Goal: Check status: Check status

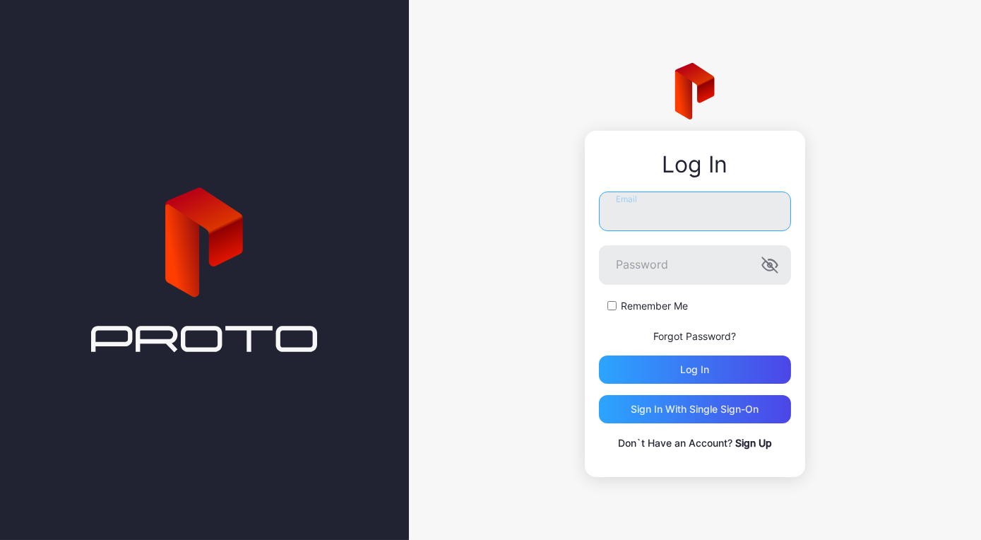
type input "**********"
click at [769, 261] on icon "button" at bounding box center [769, 264] width 17 height 17
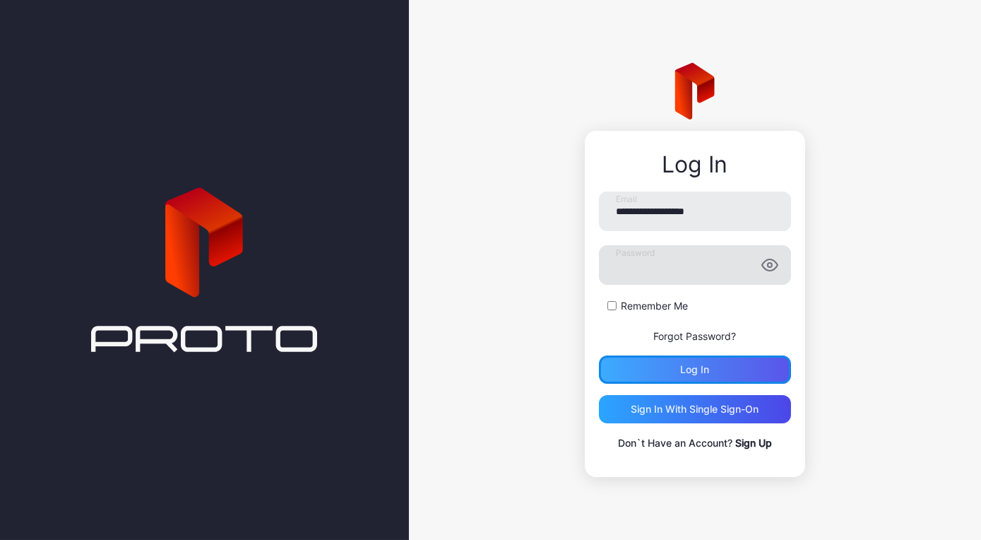
click at [694, 367] on div "Log in" at bounding box center [694, 369] width 29 height 11
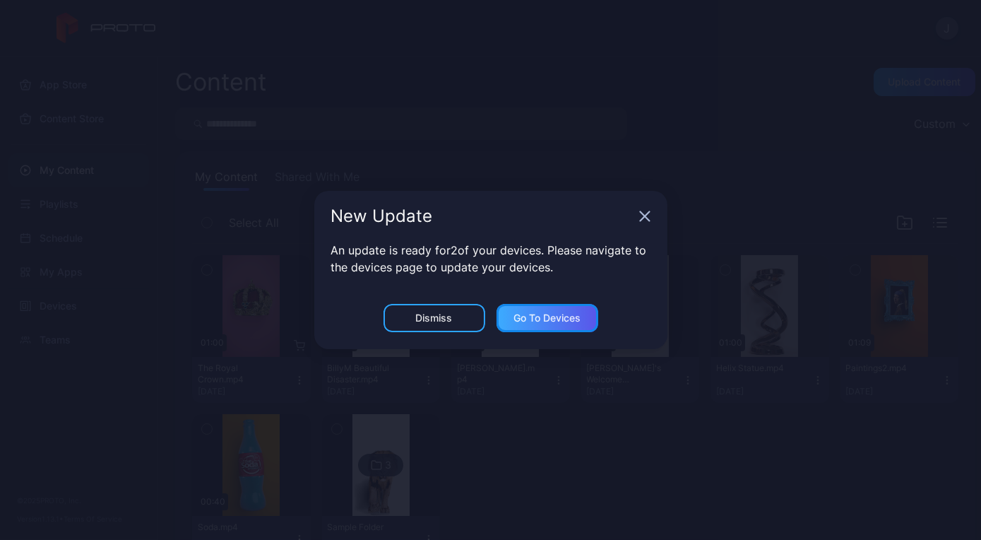
click at [541, 314] on div "Go to devices" at bounding box center [546, 317] width 67 height 11
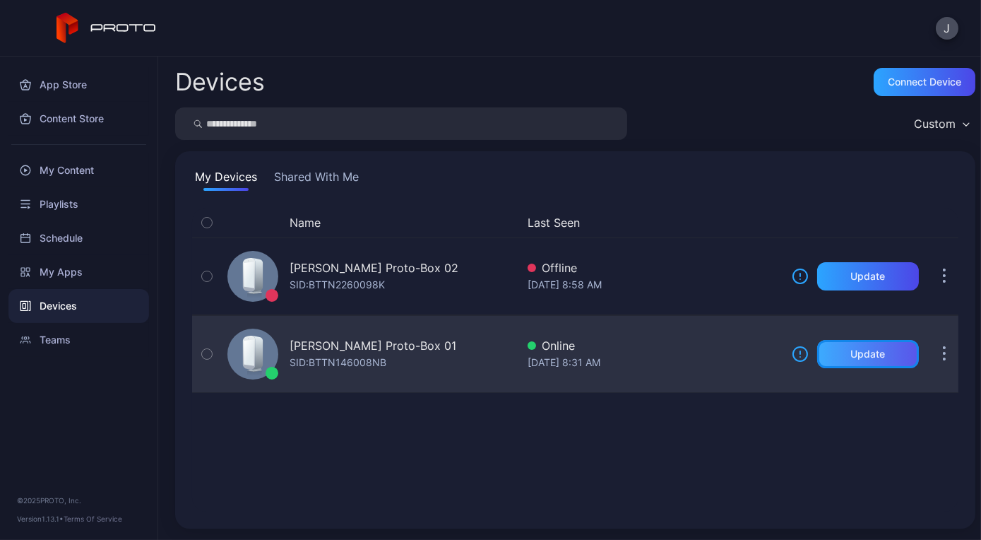
click at [851, 351] on div "Update" at bounding box center [868, 353] width 35 height 11
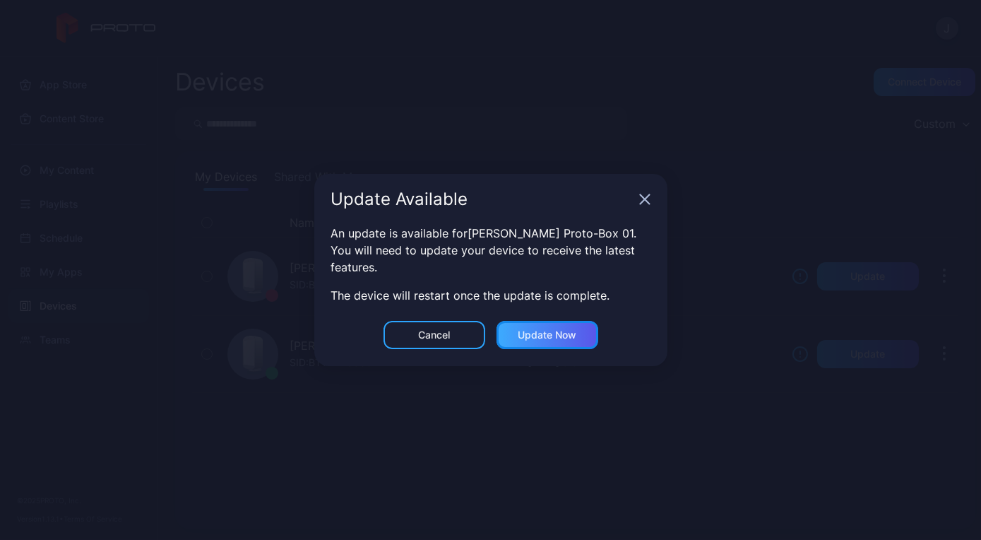
click at [541, 333] on div "Update now" at bounding box center [547, 334] width 59 height 11
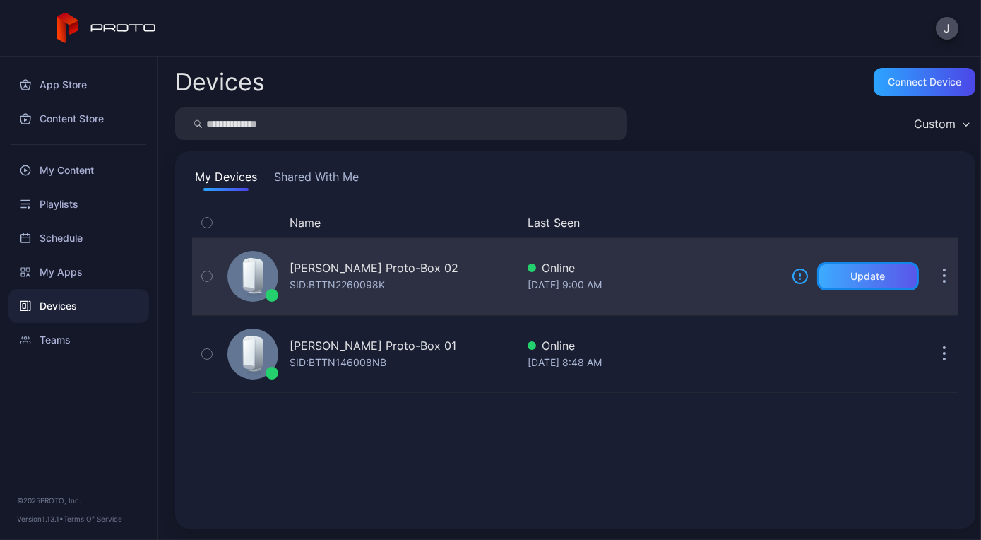
click at [851, 275] on div "Update" at bounding box center [868, 276] width 35 height 11
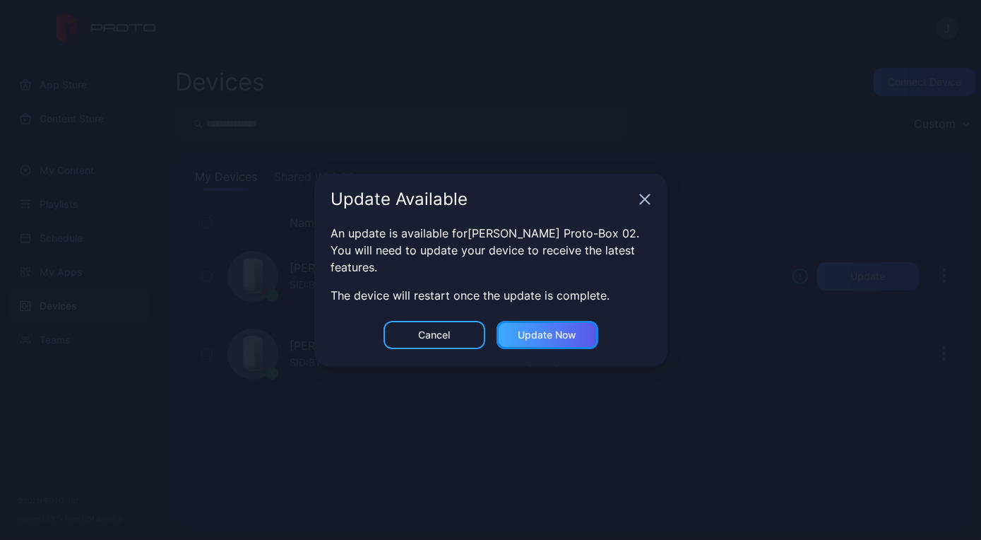
click at [543, 340] on div "Update now" at bounding box center [547, 334] width 59 height 11
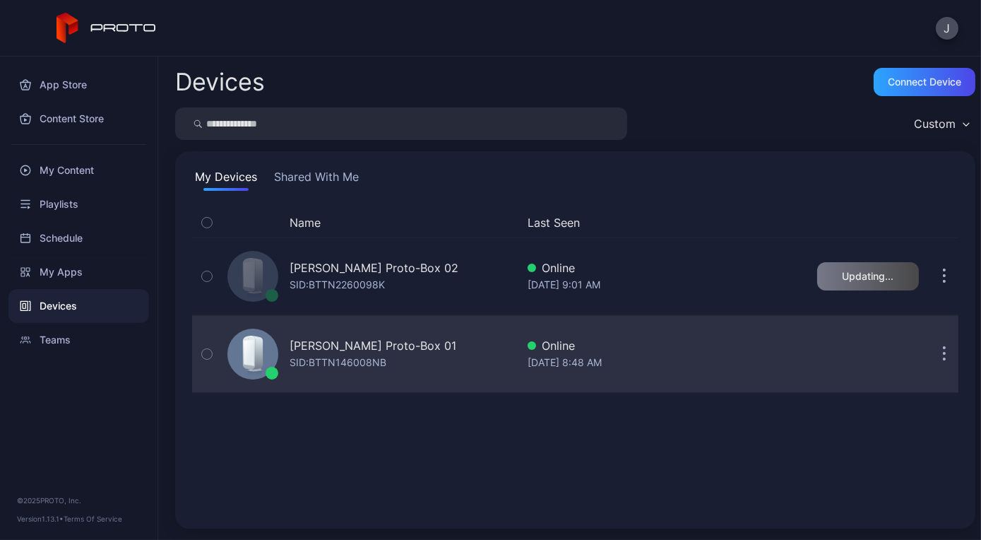
click at [364, 362] on div "SID: BTTN146008NB" at bounding box center [338, 362] width 97 height 17
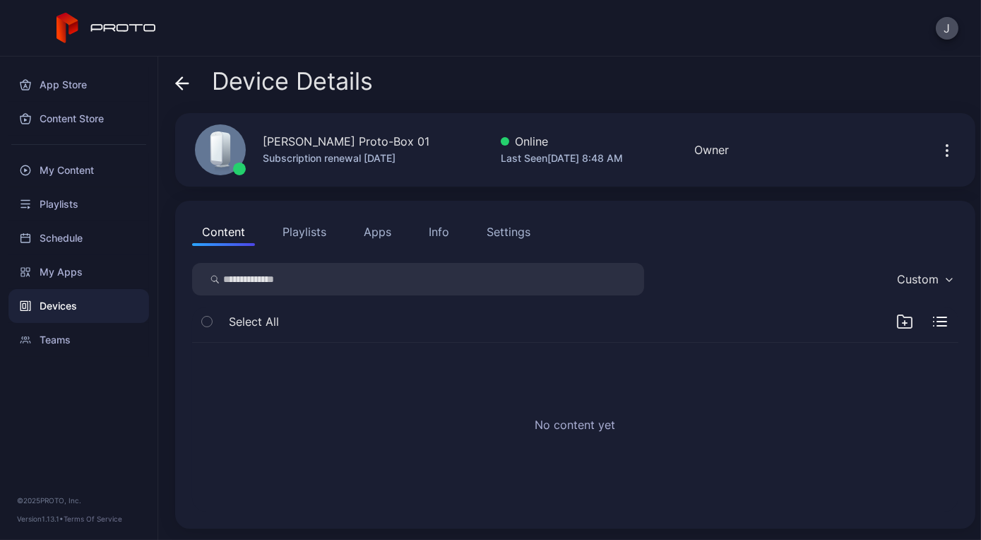
click at [182, 83] on icon at bounding box center [183, 83] width 12 height 0
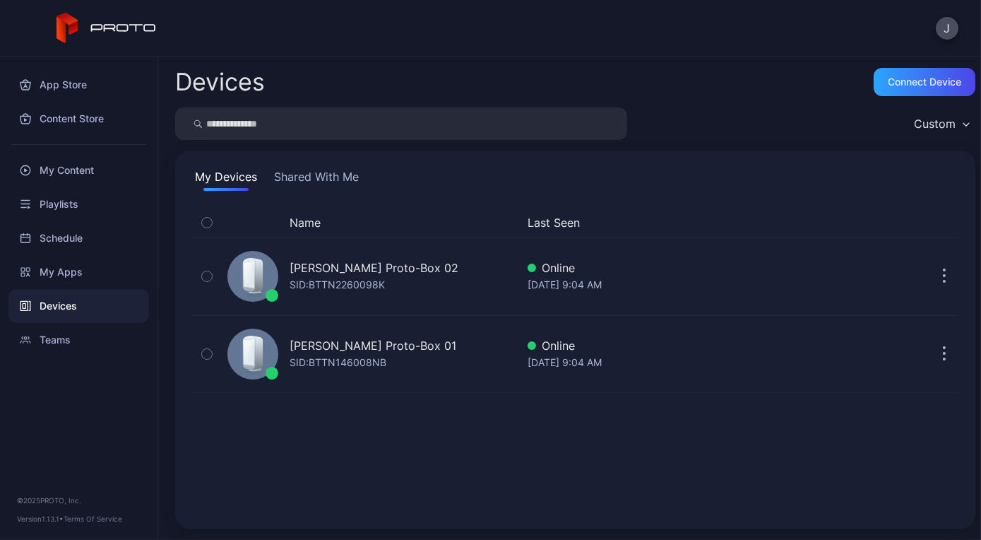
click at [358, 508] on div "Name Last Seen [PERSON_NAME] Proto-Box 02 SID: BTTN2260098K Online [DATE] 9:04 …" at bounding box center [575, 360] width 766 height 304
